Goal: Task Accomplishment & Management: Complete application form

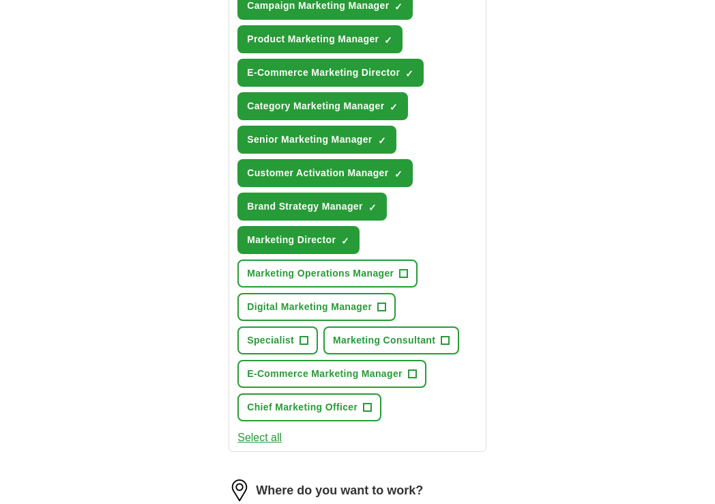
scroll to position [599, 0]
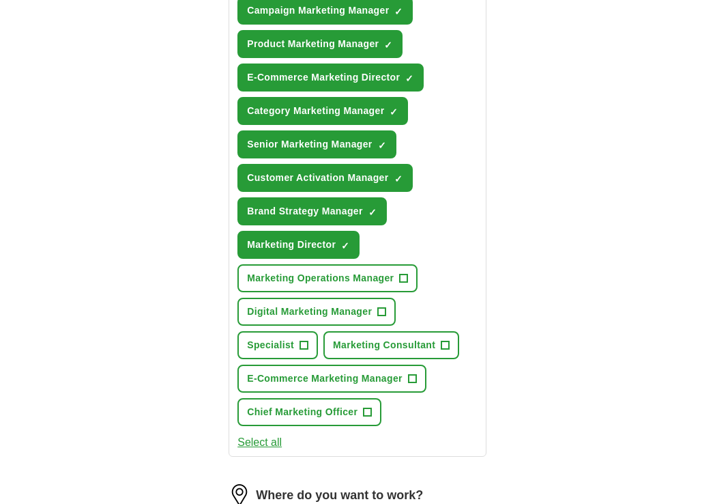
click at [412, 277] on button "Marketing Operations Manager +" at bounding box center [328, 278] width 180 height 28
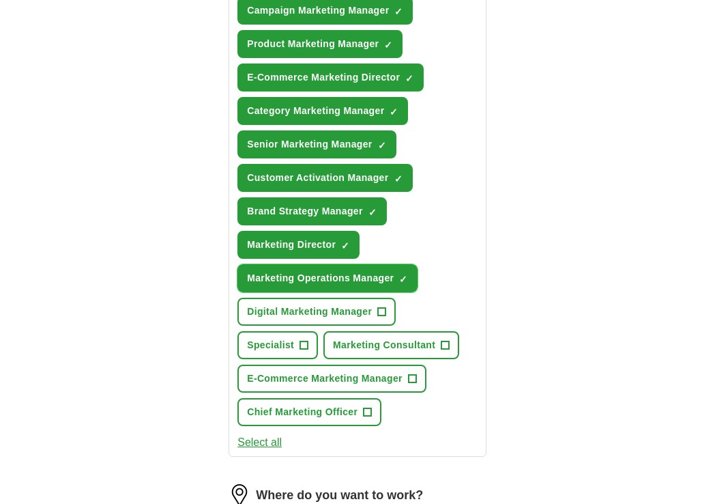
click at [399, 274] on span "✓ ×" at bounding box center [403, 278] width 8 height 8
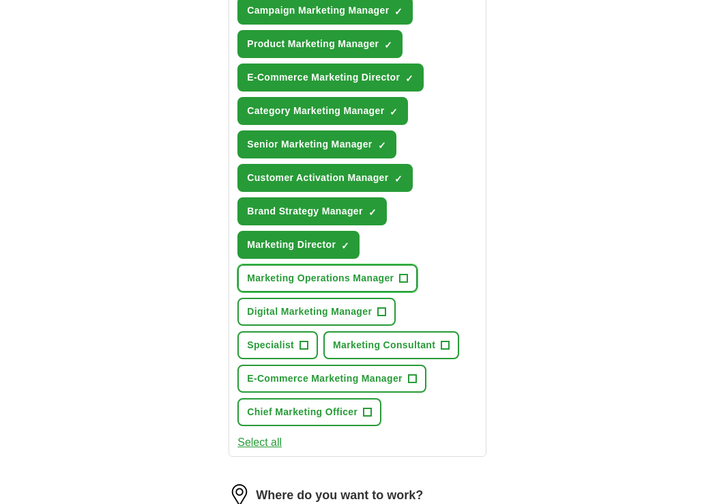
click at [438, 343] on button "Marketing Consultant +" at bounding box center [391, 345] width 136 height 28
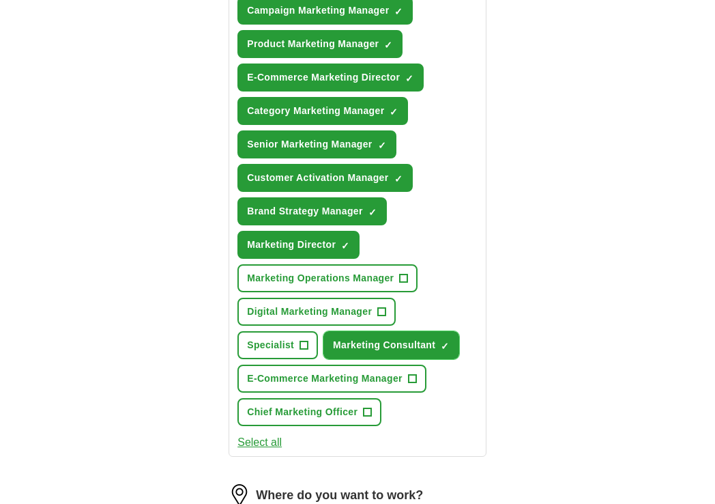
click at [0, 0] on span "×" at bounding box center [0, 0] width 0 height 0
click at [281, 434] on button "Select all" at bounding box center [260, 442] width 44 height 16
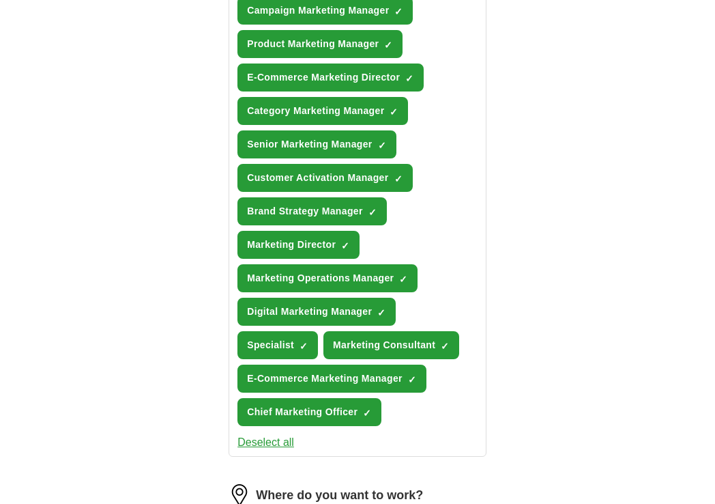
click at [359, 409] on button "Chief Marketing Officer ✓ ×" at bounding box center [310, 412] width 144 height 28
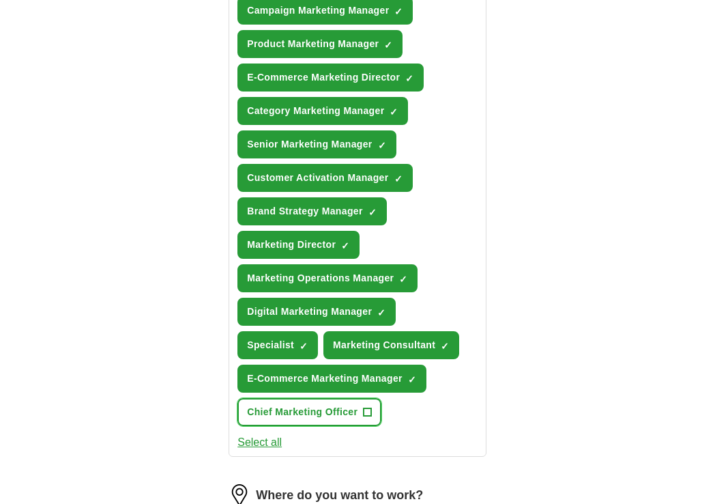
click at [356, 409] on span "Chief Marketing Officer" at bounding box center [302, 412] width 111 height 14
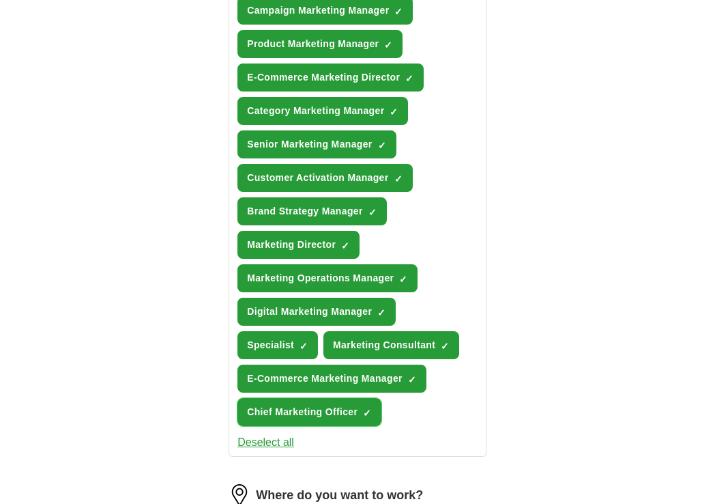
click at [362, 412] on button "Chief Marketing Officer ✓ ×" at bounding box center [310, 412] width 144 height 28
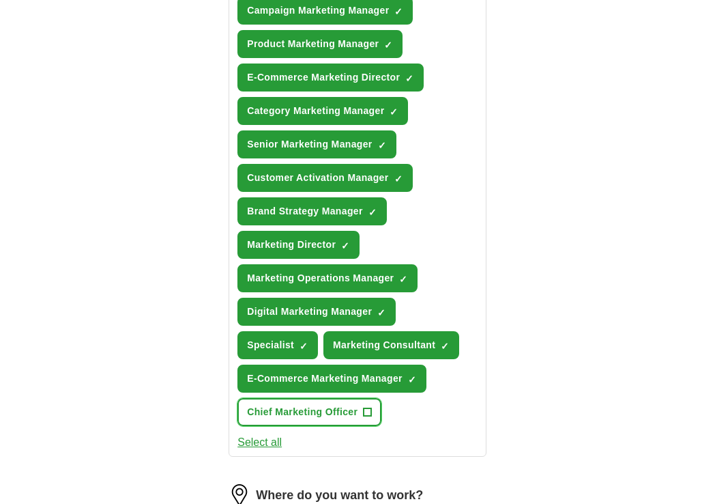
click at [358, 412] on button "Chief Marketing Officer +" at bounding box center [310, 412] width 144 height 28
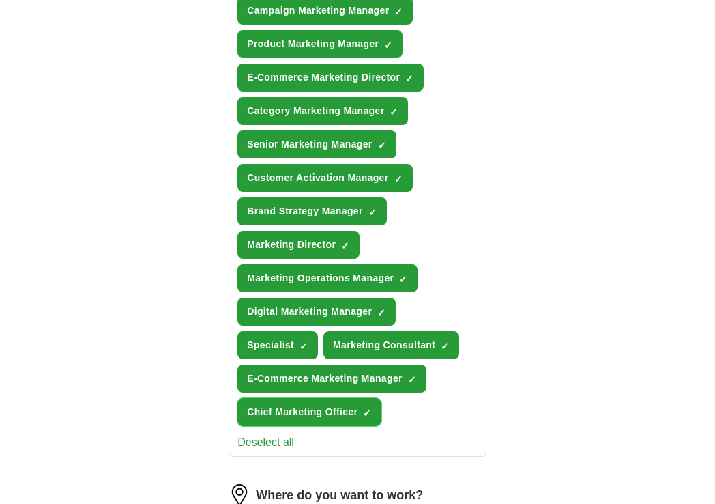
click at [366, 306] on span "Digital Marketing Manager" at bounding box center [309, 311] width 125 height 14
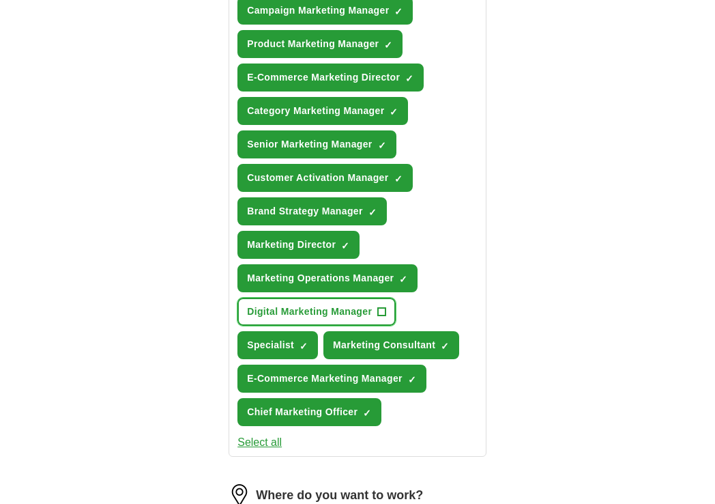
click at [367, 304] on span "Digital Marketing Manager" at bounding box center [309, 311] width 125 height 14
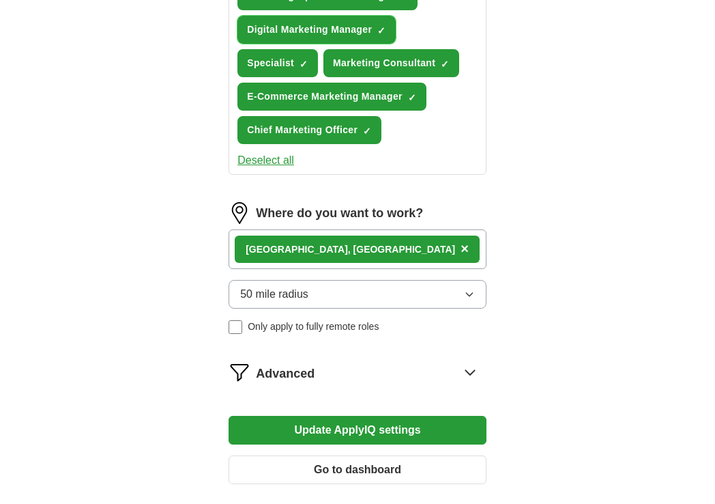
scroll to position [882, 0]
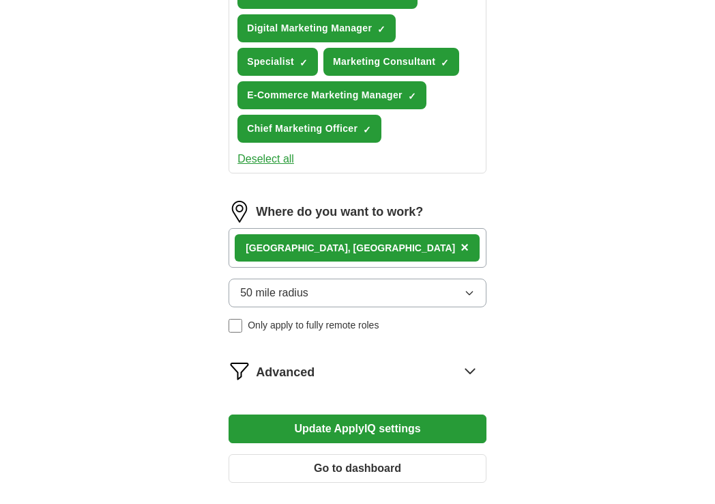
click at [378, 241] on div "[GEOGRAPHIC_DATA], [GEOGRAPHIC_DATA] ×" at bounding box center [358, 248] width 258 height 40
click at [367, 233] on div "[GEOGRAPHIC_DATA], [GEOGRAPHIC_DATA] ×" at bounding box center [358, 248] width 258 height 40
click at [356, 232] on div "[GEOGRAPHIC_DATA], [GEOGRAPHIC_DATA] ×" at bounding box center [358, 248] width 258 height 40
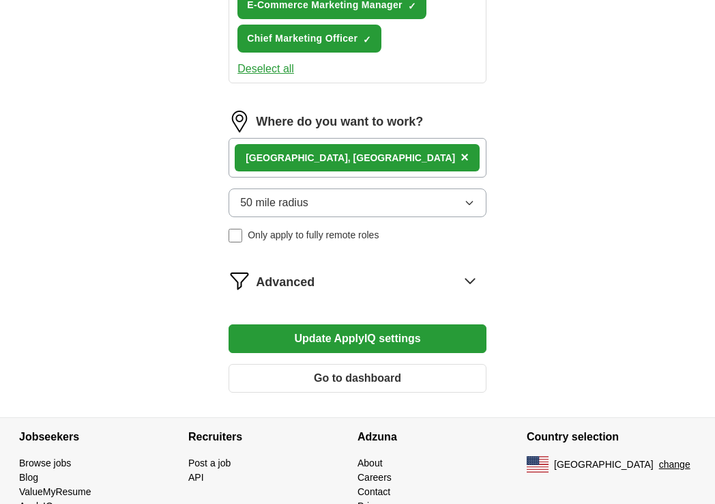
scroll to position [1013, 0]
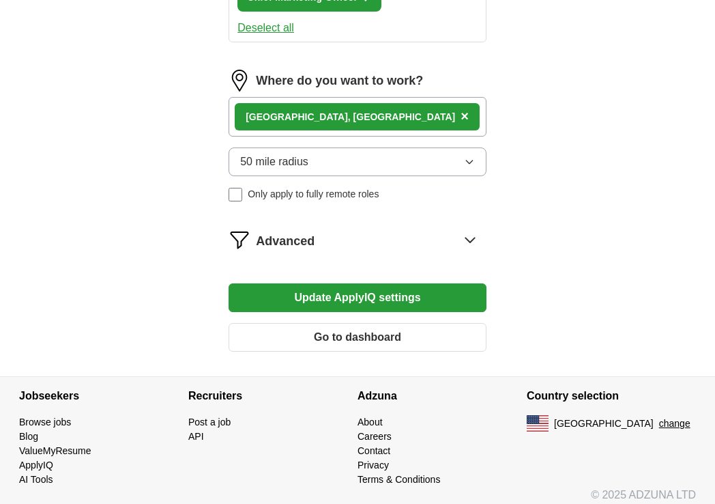
click at [446, 290] on button "Update ApplyIQ settings" at bounding box center [358, 297] width 258 height 29
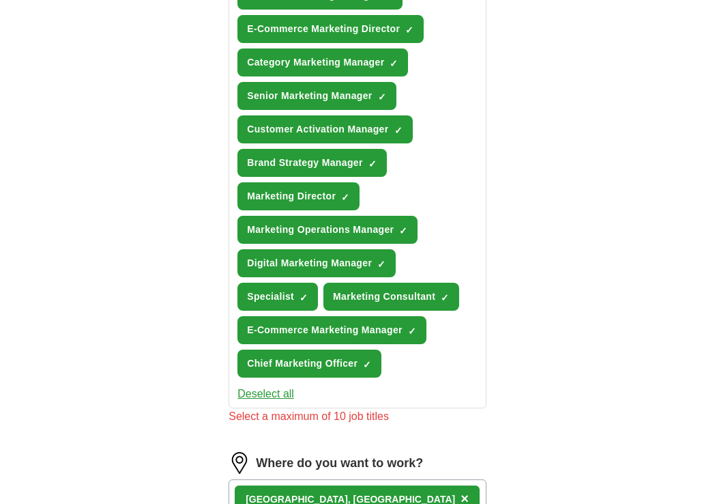
scroll to position [614, 0]
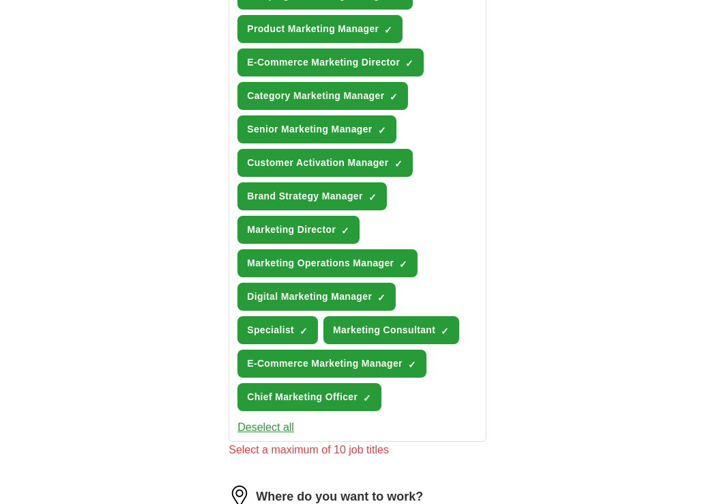
click at [273, 442] on div "Select a maximum of 10 job titles" at bounding box center [358, 450] width 258 height 16
click at [272, 425] on button "Deselect all" at bounding box center [266, 427] width 57 height 16
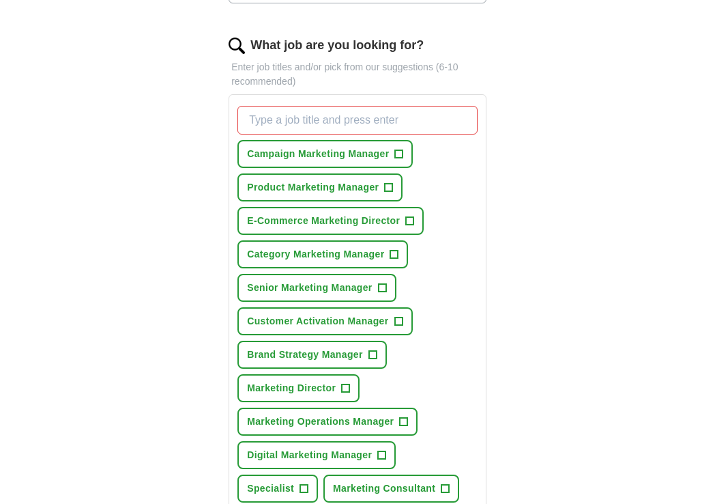
scroll to position [450, 0]
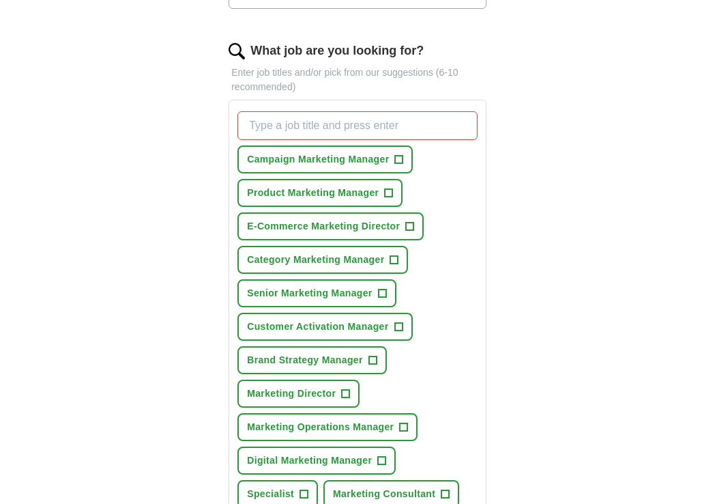
click at [399, 156] on span "+" at bounding box center [399, 159] width 8 height 11
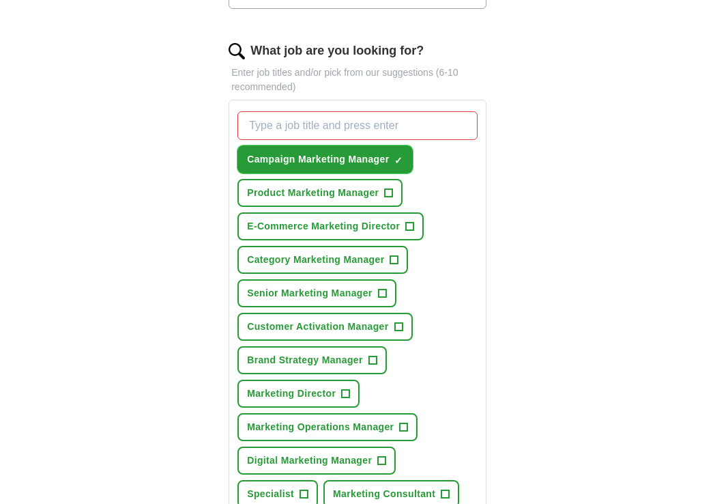
click at [388, 191] on span "+" at bounding box center [389, 193] width 8 height 11
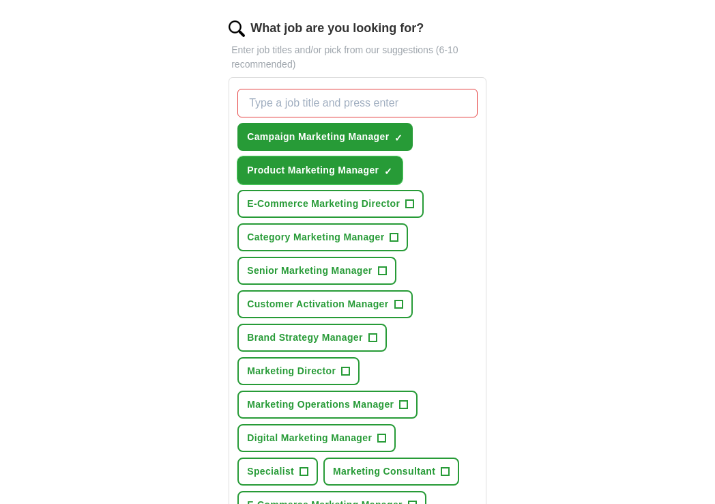
scroll to position [475, 0]
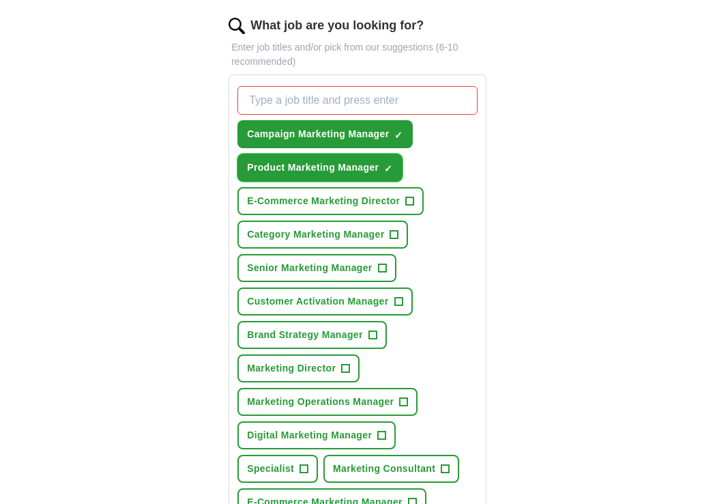
click at [399, 238] on button "Category Marketing Manager +" at bounding box center [323, 234] width 171 height 28
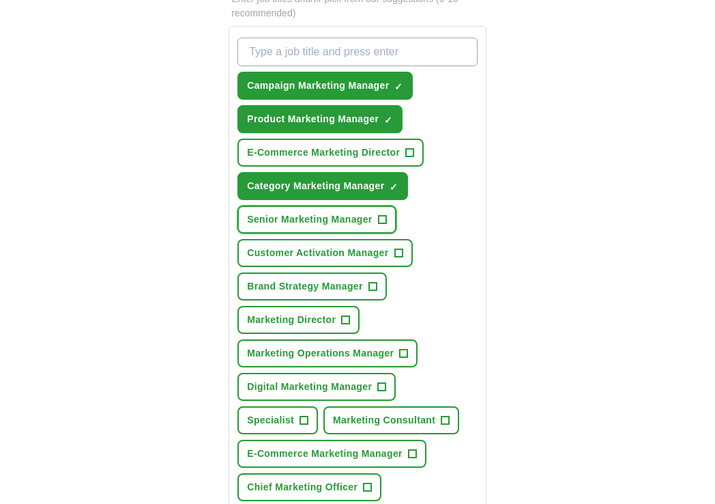
click at [380, 221] on span "+" at bounding box center [382, 219] width 8 height 11
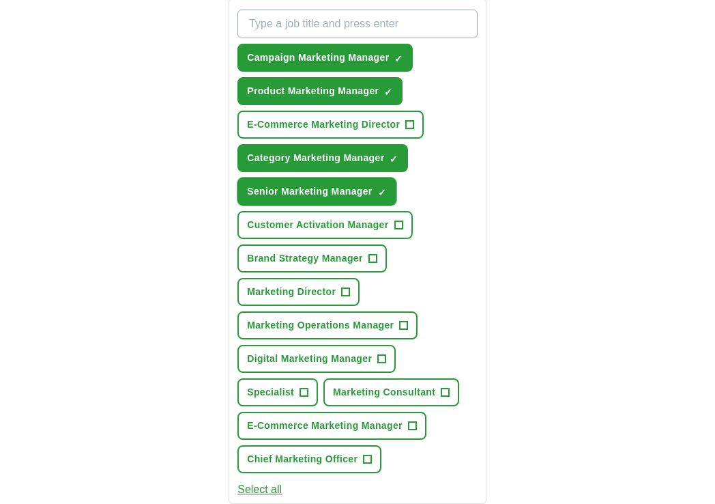
click at [394, 228] on button "Customer Activation Manager +" at bounding box center [325, 225] width 175 height 28
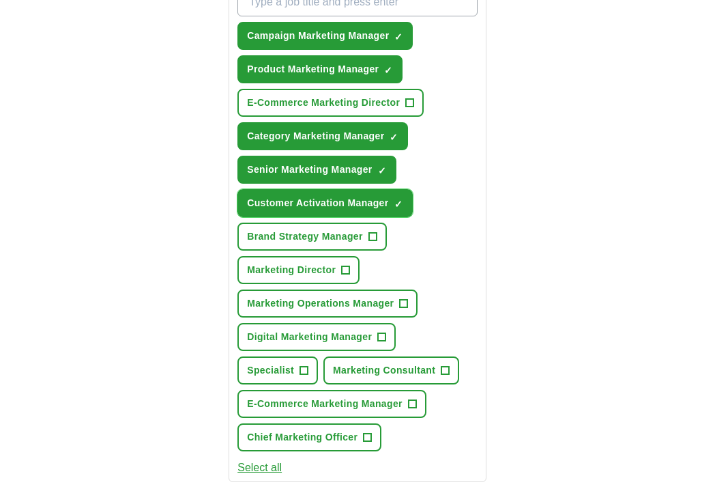
scroll to position [573, 0]
click at [374, 237] on button "Brand Strategy Manager +" at bounding box center [312, 236] width 149 height 28
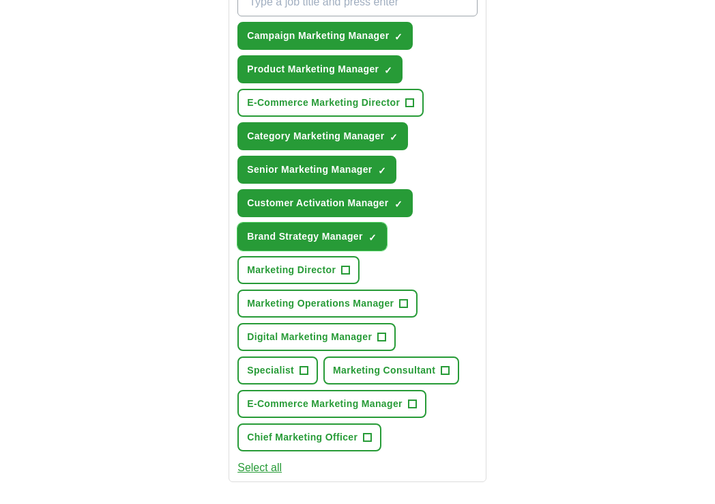
click at [336, 268] on button "Marketing Director +" at bounding box center [299, 270] width 122 height 28
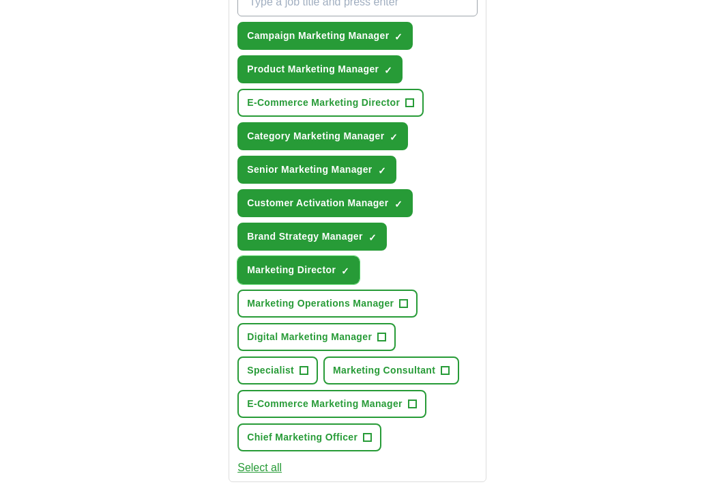
click at [397, 298] on button "Marketing Operations Manager +" at bounding box center [328, 303] width 180 height 28
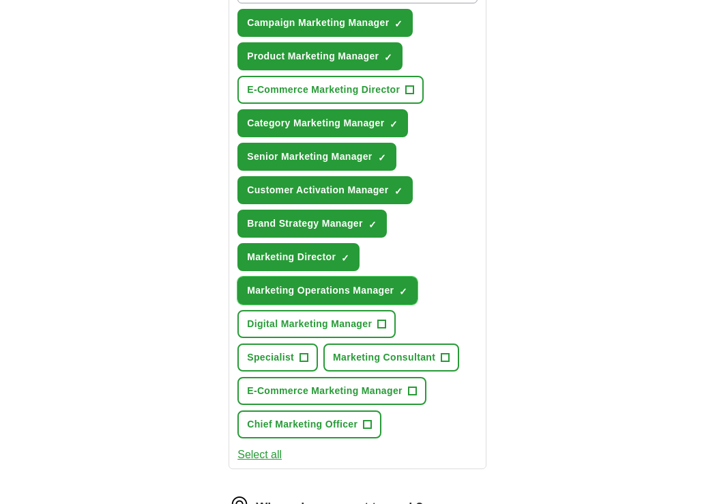
scroll to position [584, 0]
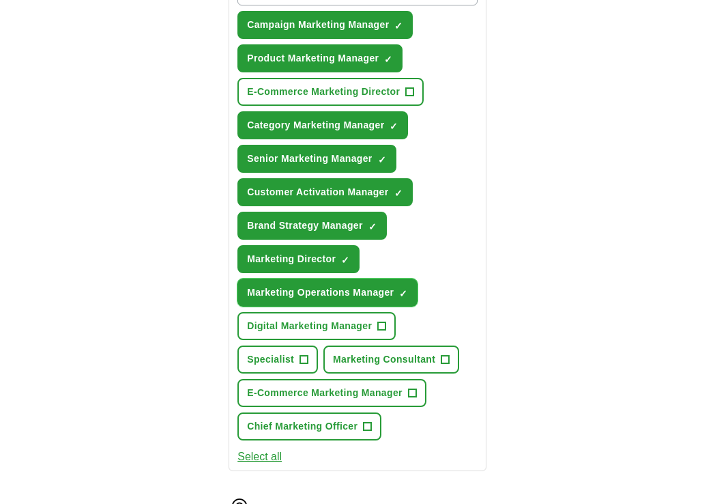
click at [440, 345] on button "Marketing Consultant +" at bounding box center [391, 359] width 136 height 28
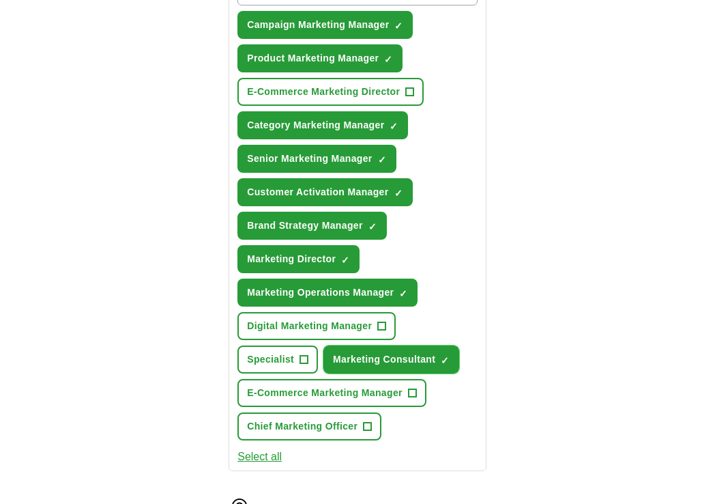
click at [295, 345] on button "Specialist +" at bounding box center [278, 359] width 81 height 28
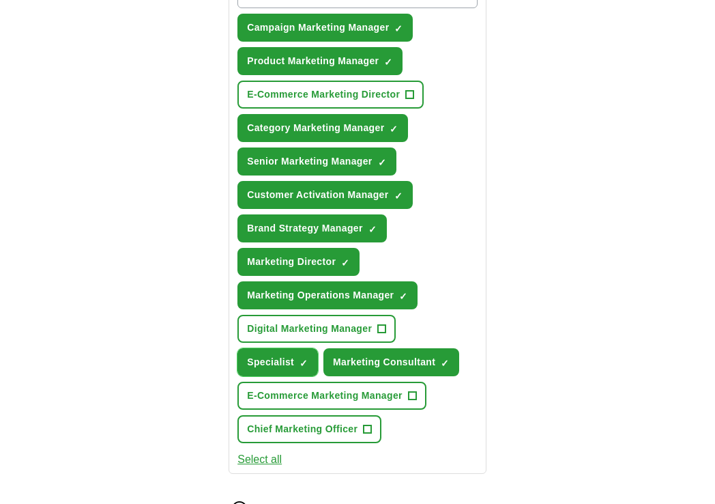
click at [238, 348] on button "Specialist ✓ ×" at bounding box center [278, 362] width 81 height 28
click at [238, 348] on button "Specialist +" at bounding box center [278, 362] width 81 height 28
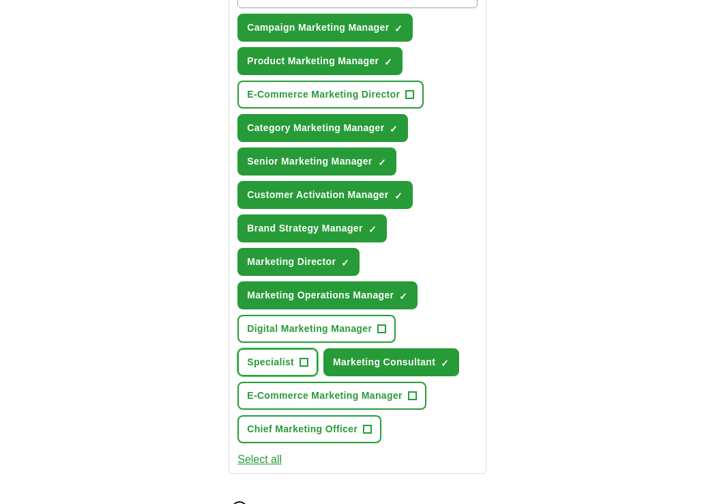
click at [238, 348] on button "Specialist +" at bounding box center [278, 362] width 81 height 28
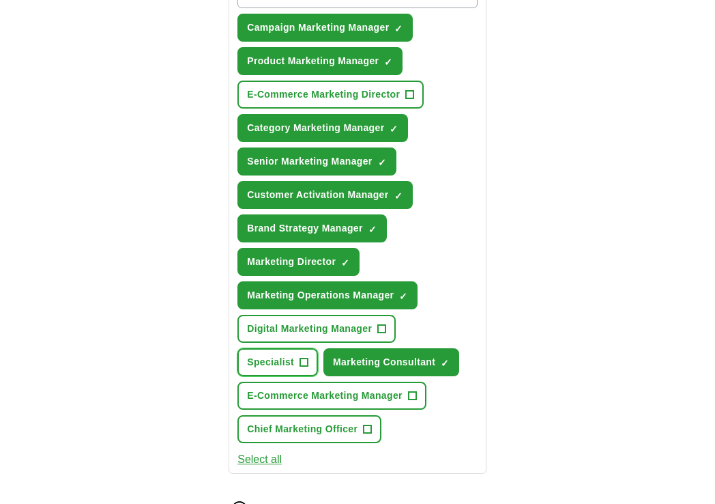
click at [238, 348] on button "Specialist +" at bounding box center [278, 362] width 81 height 28
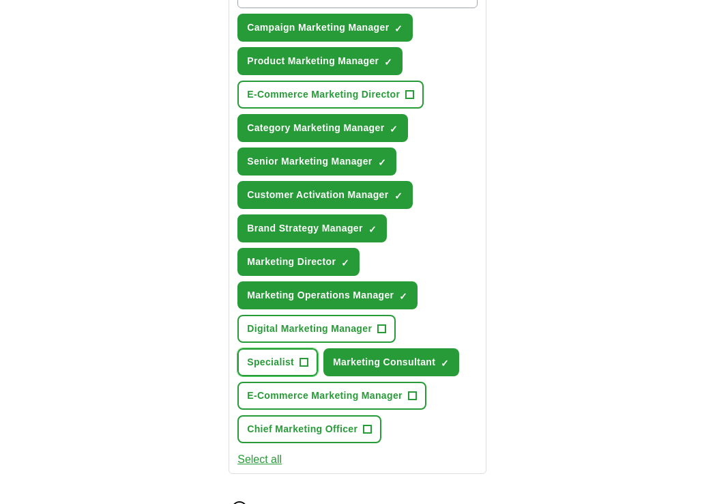
click at [238, 348] on button "Specialist +" at bounding box center [278, 362] width 81 height 28
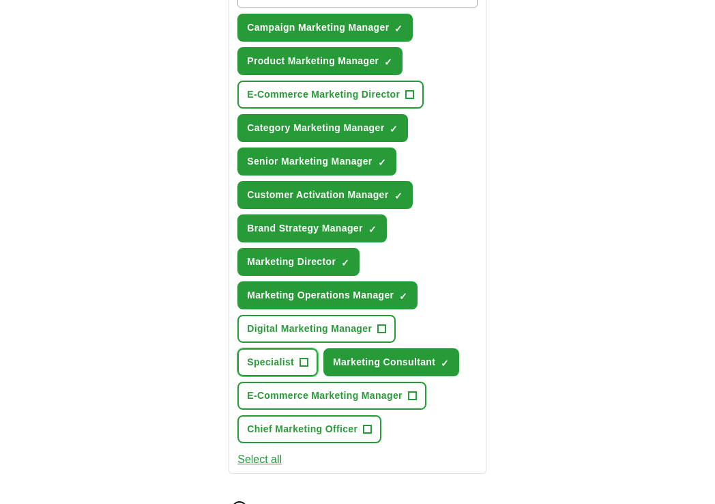
click at [238, 348] on button "Specialist +" at bounding box center [278, 362] width 81 height 28
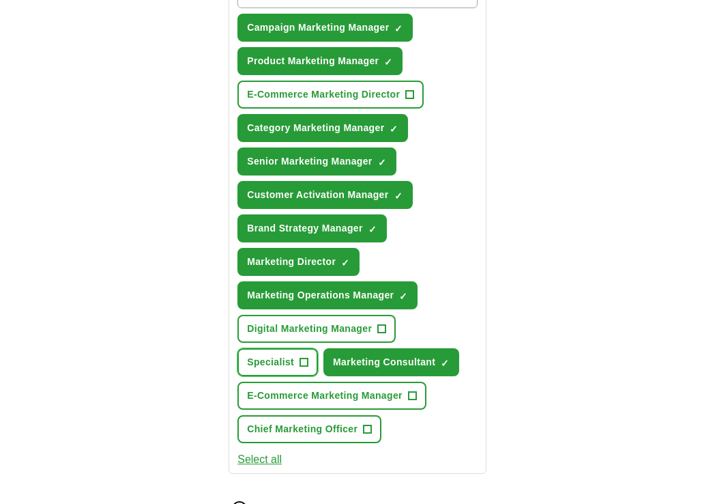
click at [238, 348] on button "Specialist +" at bounding box center [278, 362] width 81 height 28
click at [285, 355] on span "Specialist" at bounding box center [270, 362] width 47 height 14
click at [375, 59] on span "Product Marketing Manager" at bounding box center [313, 61] width 132 height 14
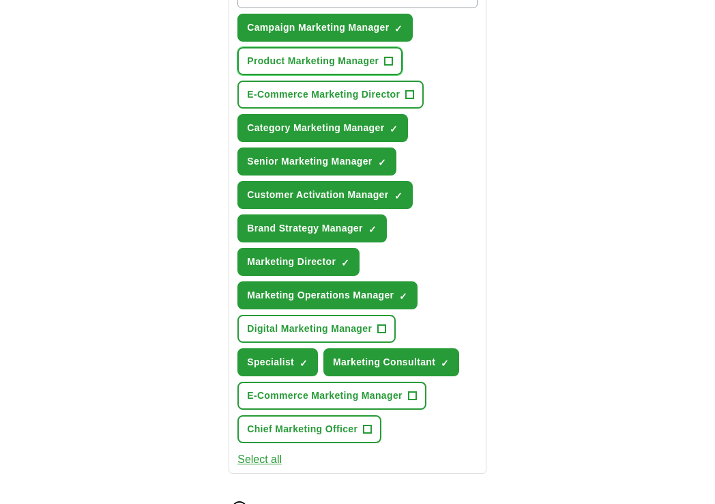
click at [390, 391] on span "E-Commerce Marketing Manager" at bounding box center [325, 395] width 156 height 14
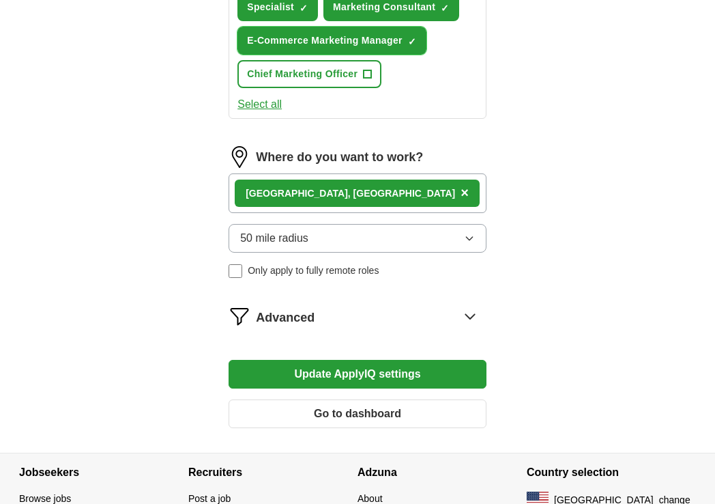
scroll to position [937, 0]
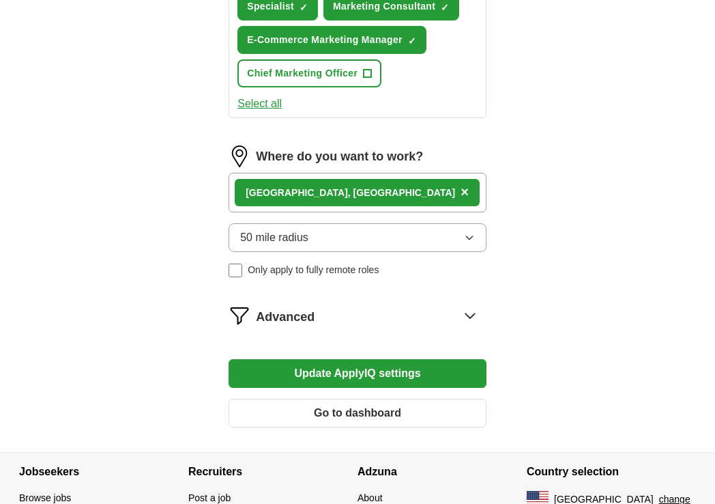
click at [409, 370] on button "Update ApplyIQ settings" at bounding box center [358, 373] width 258 height 29
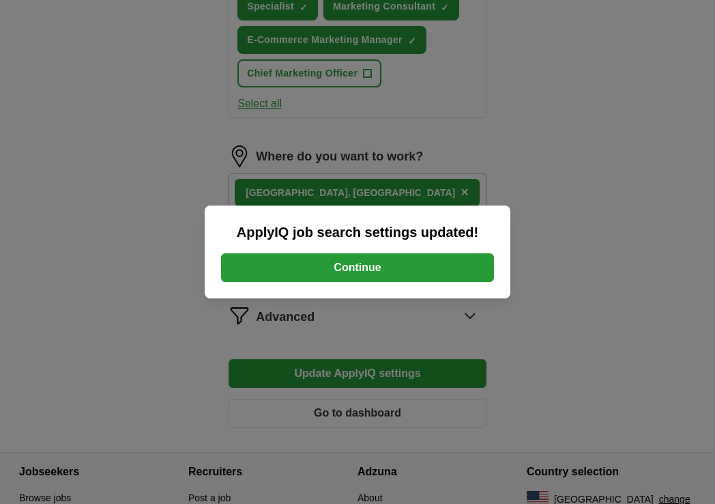
click at [463, 269] on button "Continue" at bounding box center [357, 267] width 273 height 29
